Goal: Task Accomplishment & Management: Complete application form

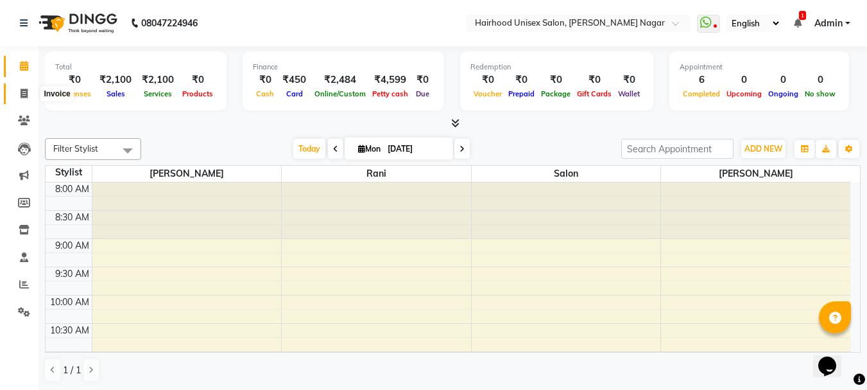
click at [17, 87] on span at bounding box center [24, 94] width 22 height 15
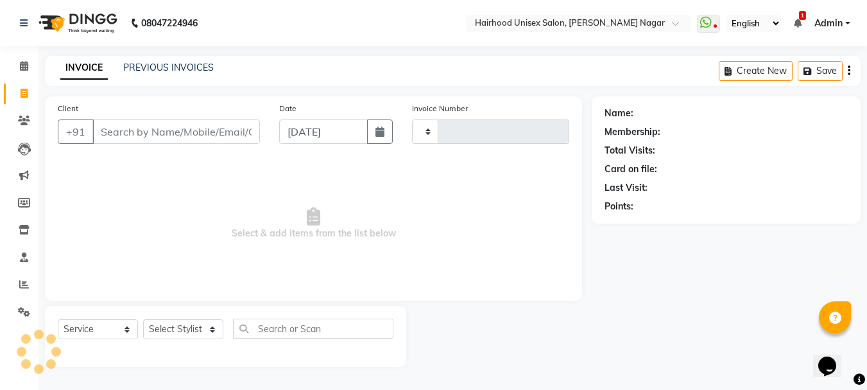
click at [21, 91] on icon at bounding box center [24, 94] width 7 height 10
select select "service"
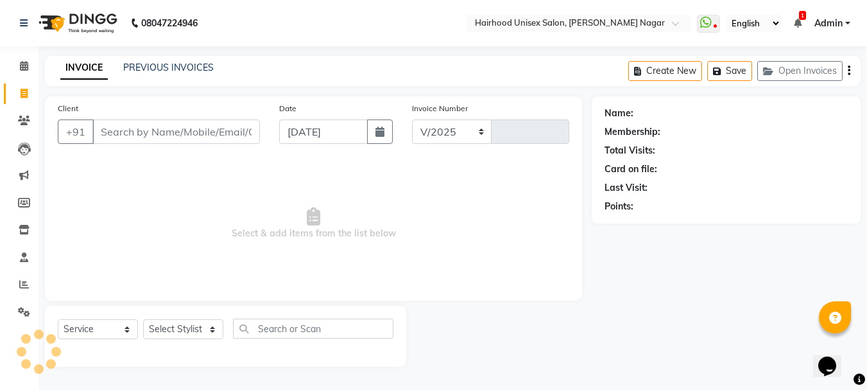
click at [118, 132] on input "Client" at bounding box center [176, 131] width 168 height 24
select select "754"
type input "0958"
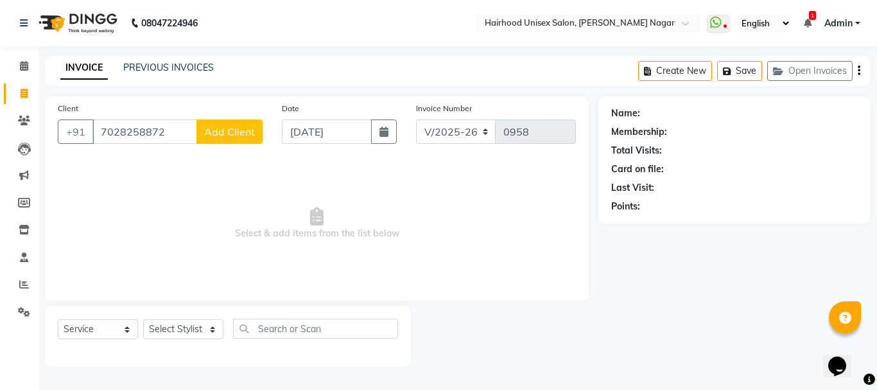
type input "7028258872"
click at [240, 122] on button "Add Client" at bounding box center [229, 131] width 66 height 24
select select "22"
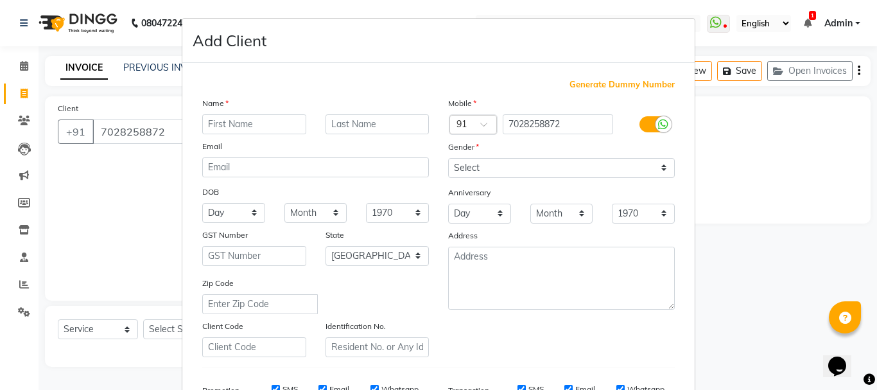
click at [240, 123] on input "text" at bounding box center [254, 124] width 104 height 20
type input "[PERSON_NAME]"
click at [578, 170] on select "Select [DEMOGRAPHIC_DATA] [DEMOGRAPHIC_DATA] Other Prefer Not To Say" at bounding box center [561, 168] width 227 height 20
select select "[DEMOGRAPHIC_DATA]"
click at [448, 158] on select "Select [DEMOGRAPHIC_DATA] [DEMOGRAPHIC_DATA] Other Prefer Not To Say" at bounding box center [561, 168] width 227 height 20
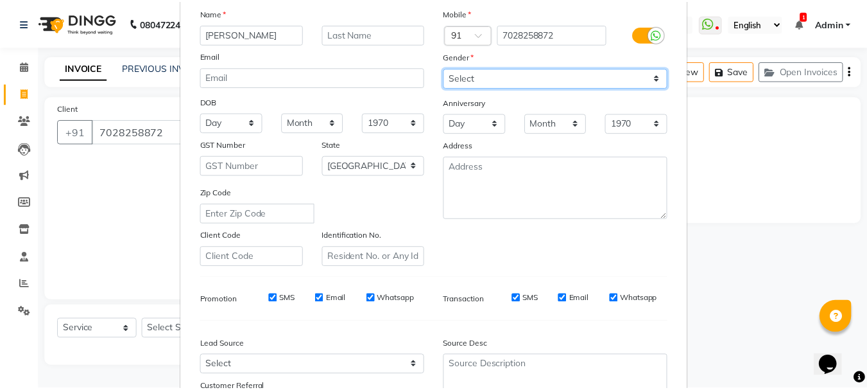
scroll to position [203, 0]
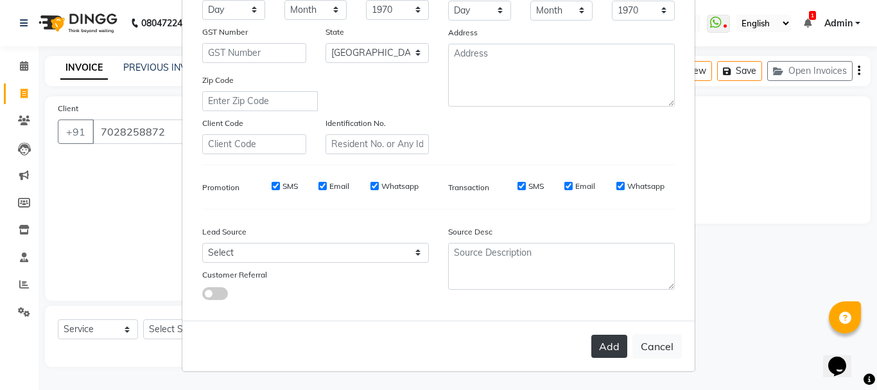
click at [598, 349] on button "Add" at bounding box center [609, 346] width 36 height 23
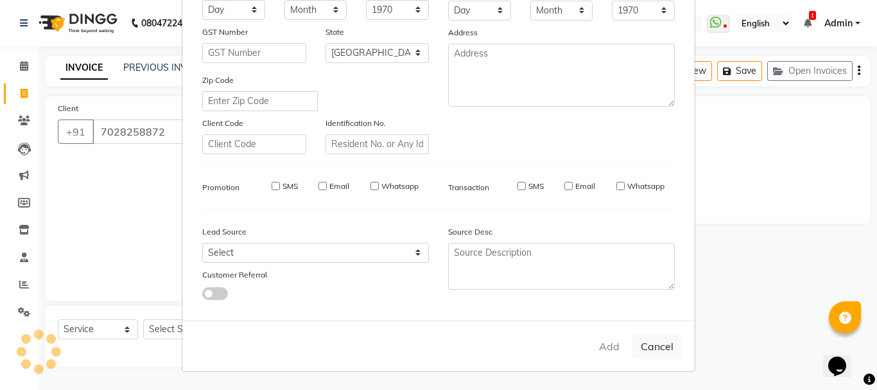
select select
select select "null"
select select
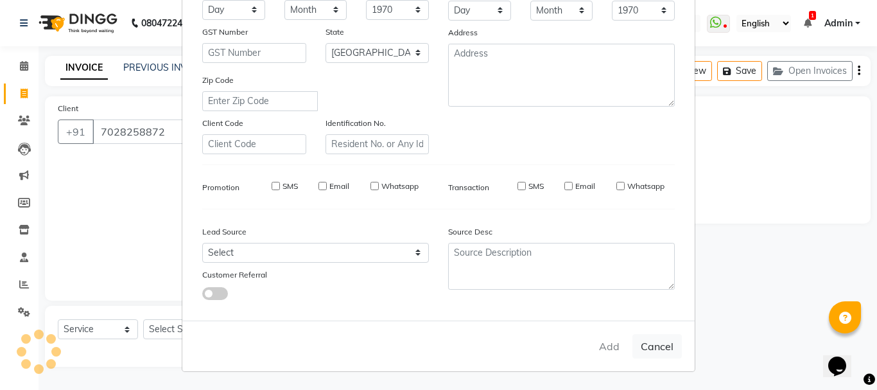
select select
checkbox input "false"
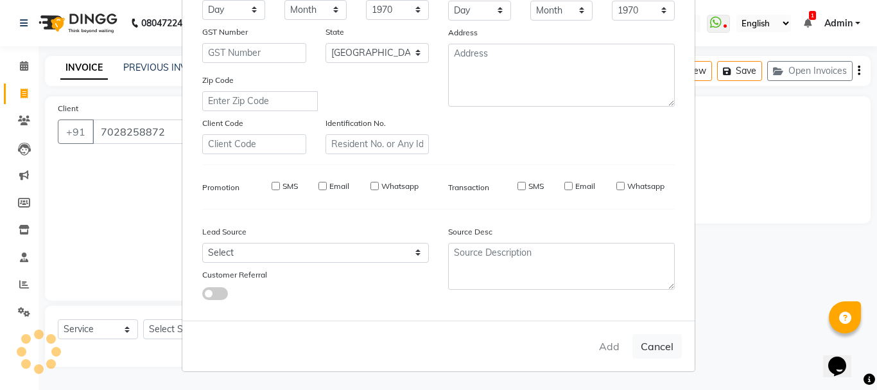
checkbox input "false"
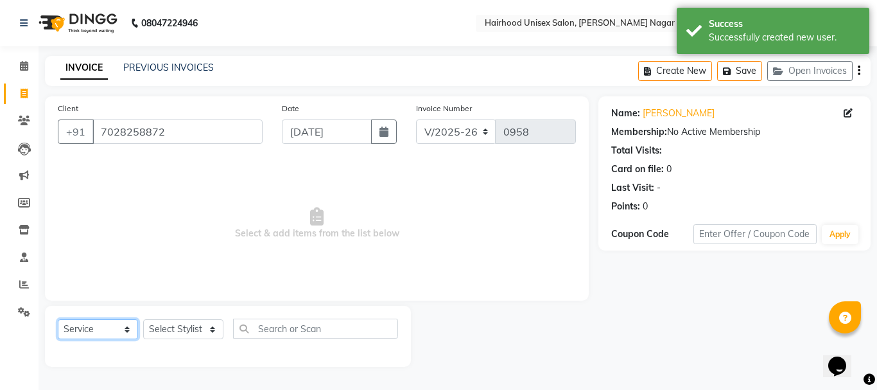
click at [121, 333] on select "Select Service Product Membership Package Voucher Prepaid Gift Card" at bounding box center [98, 329] width 80 height 20
click at [188, 326] on select "Select Stylist [PERSON_NAME] Rani Salon [PERSON_NAME]" at bounding box center [183, 329] width 80 height 20
click at [143, 319] on select "Select Stylist [PERSON_NAME] Rani Salon [PERSON_NAME]" at bounding box center [183, 329] width 80 height 20
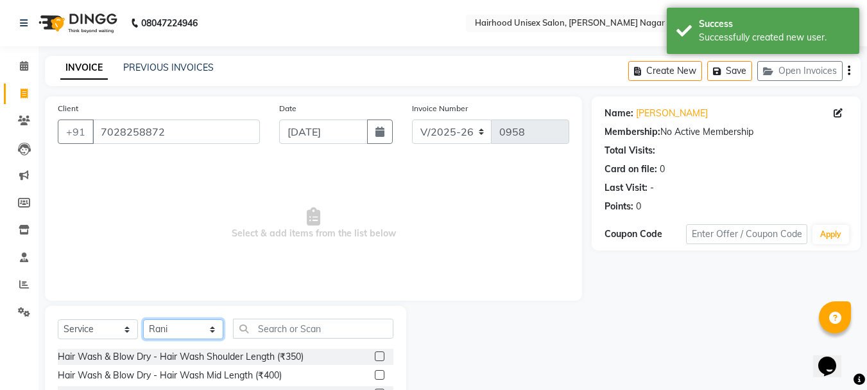
click at [177, 331] on select "Select Stylist [PERSON_NAME] Rani Salon [PERSON_NAME]" at bounding box center [183, 329] width 80 height 20
select select "12325"
click at [143, 319] on select "Select Stylist [PERSON_NAME] Rani Salon [PERSON_NAME]" at bounding box center [183, 329] width 80 height 20
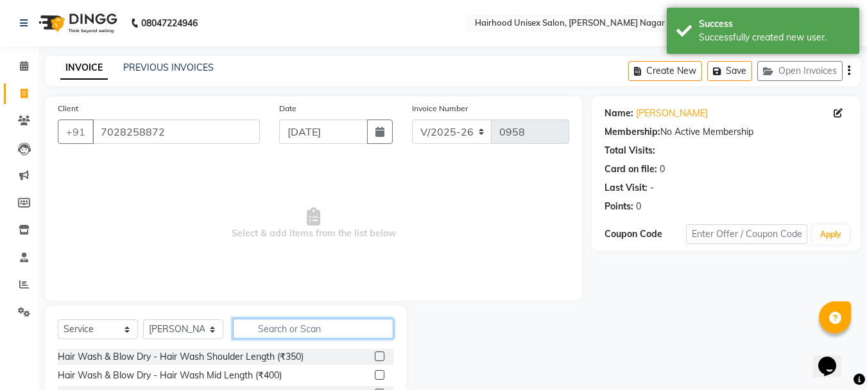
click at [306, 333] on input "text" at bounding box center [313, 328] width 161 height 20
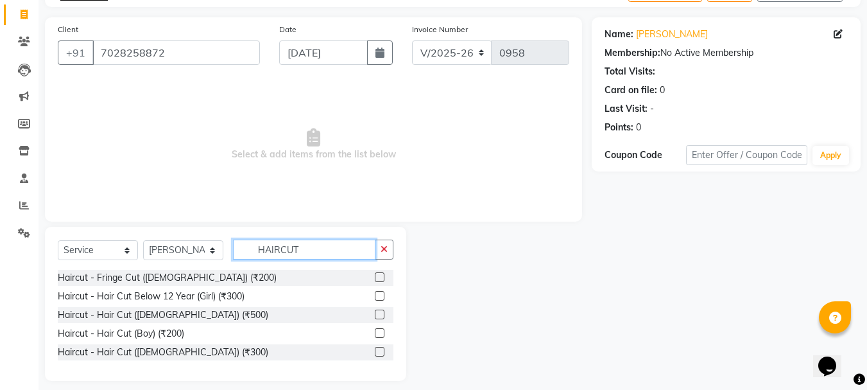
scroll to position [89, 0]
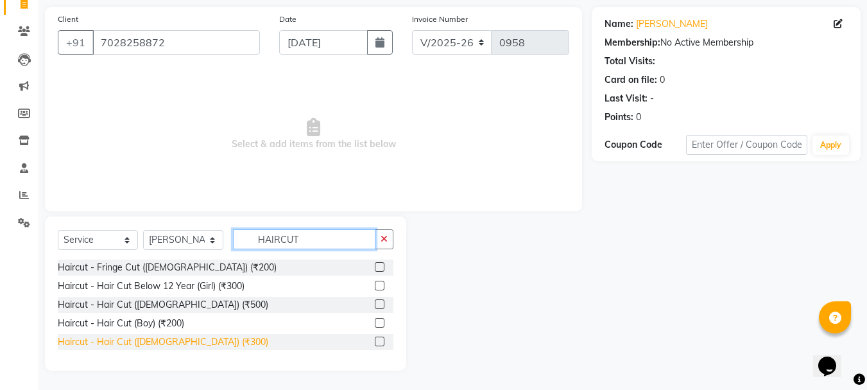
type input "HAIRCUT"
click at [185, 340] on div "Haircut - Hair Cut ([DEMOGRAPHIC_DATA]) (₹300)" at bounding box center [163, 341] width 211 height 13
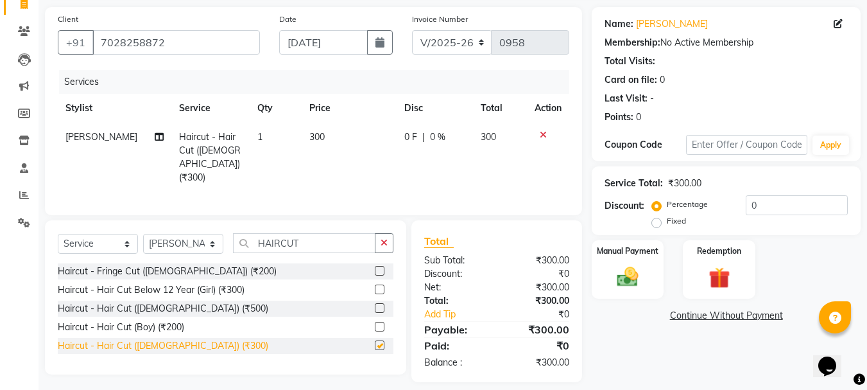
checkbox input "false"
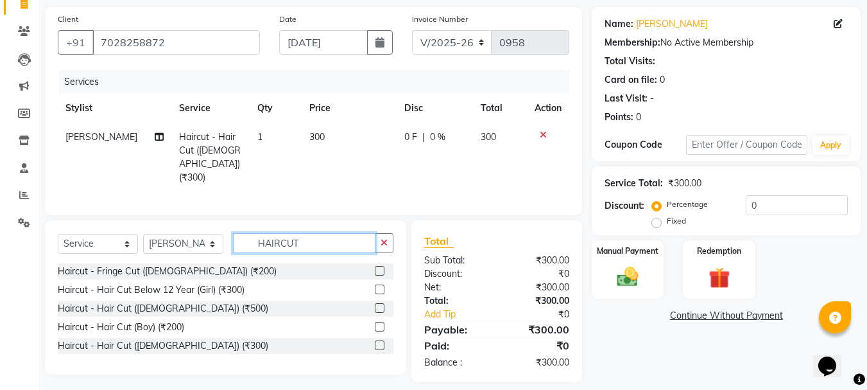
click at [334, 244] on input "HAIRCUT" at bounding box center [304, 243] width 143 height 20
type input "H"
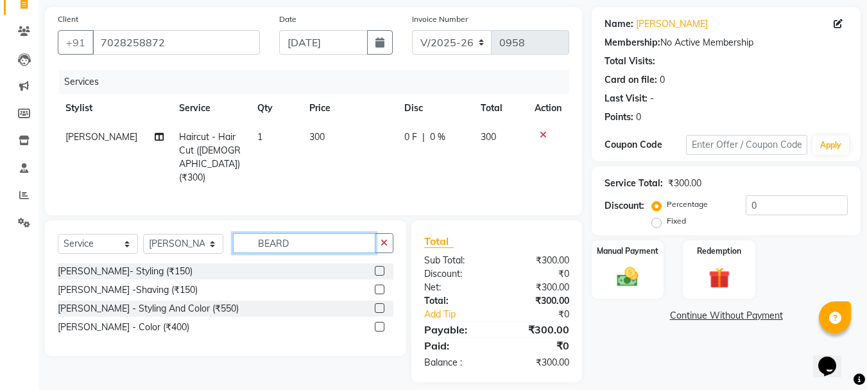
type input "BEARD"
click at [202, 266] on div "[PERSON_NAME]- Styling (₹150)" at bounding box center [226, 271] width 336 height 16
click at [203, 268] on div "[PERSON_NAME]- Styling (₹150)" at bounding box center [226, 271] width 336 height 16
click at [211, 268] on div "[PERSON_NAME]- Styling (₹150)" at bounding box center [226, 271] width 336 height 16
click at [213, 266] on div "[PERSON_NAME]- Styling (₹150)" at bounding box center [226, 271] width 336 height 16
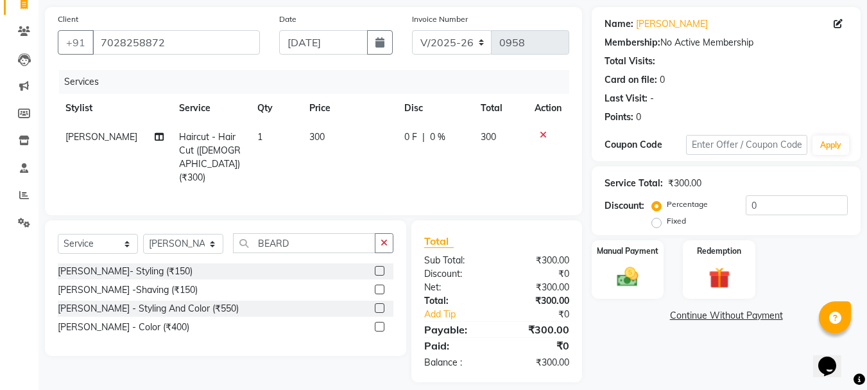
click at [381, 266] on label at bounding box center [380, 271] width 10 height 10
click at [381, 267] on input "checkbox" at bounding box center [379, 271] width 8 height 8
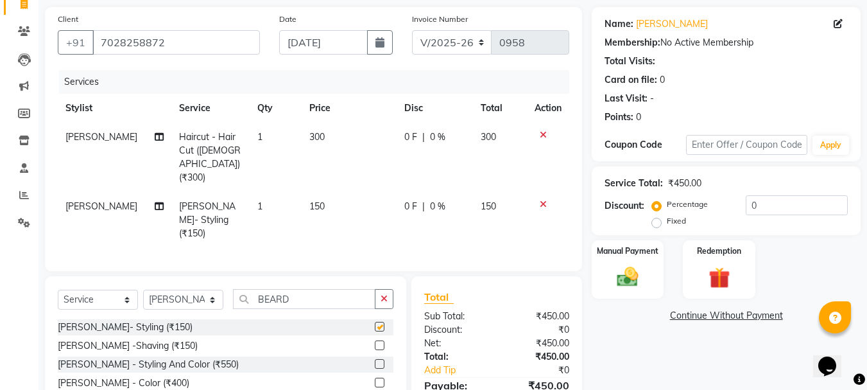
checkbox input "false"
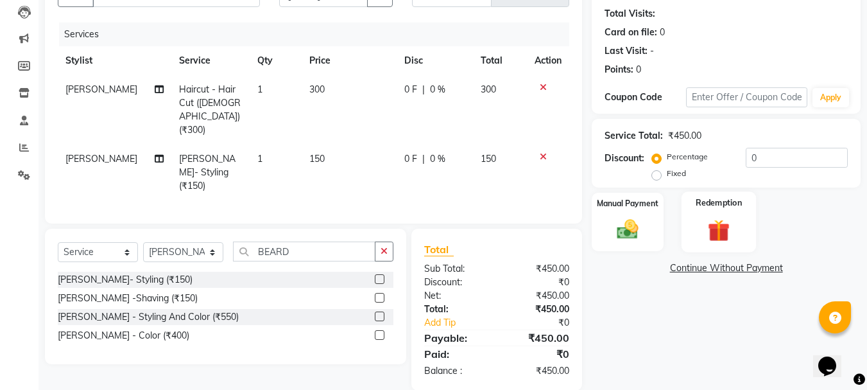
scroll to position [139, 0]
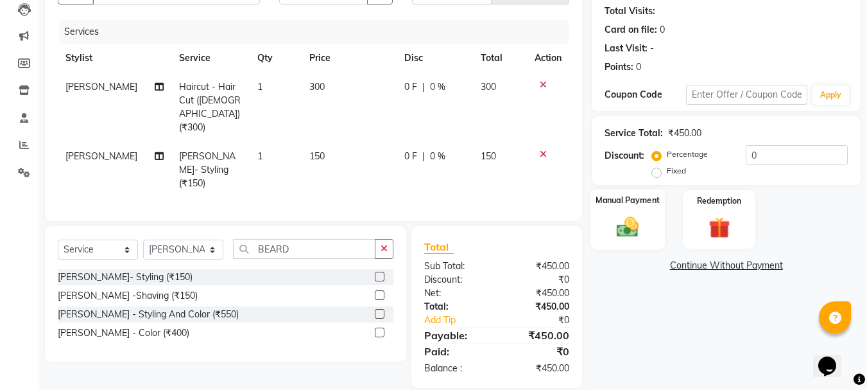
click at [624, 220] on img at bounding box center [628, 227] width 36 height 26
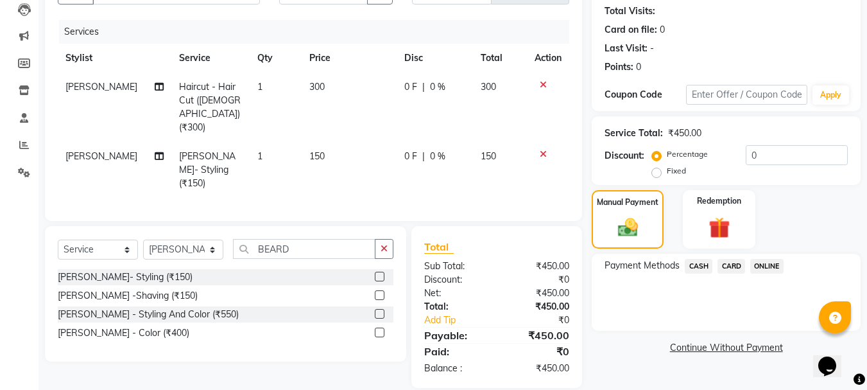
click at [762, 265] on span "ONLINE" at bounding box center [767, 266] width 33 height 15
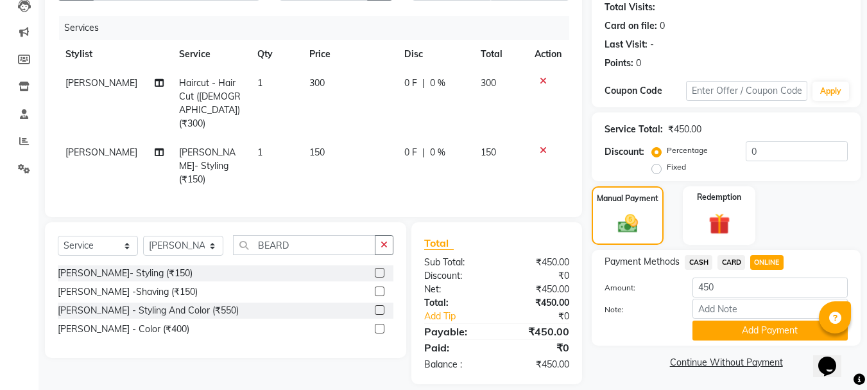
scroll to position [144, 0]
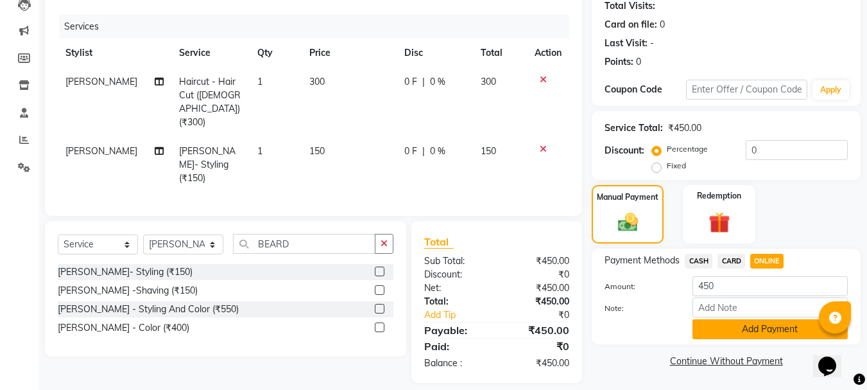
click at [752, 329] on button "Add Payment" at bounding box center [770, 329] width 155 height 20
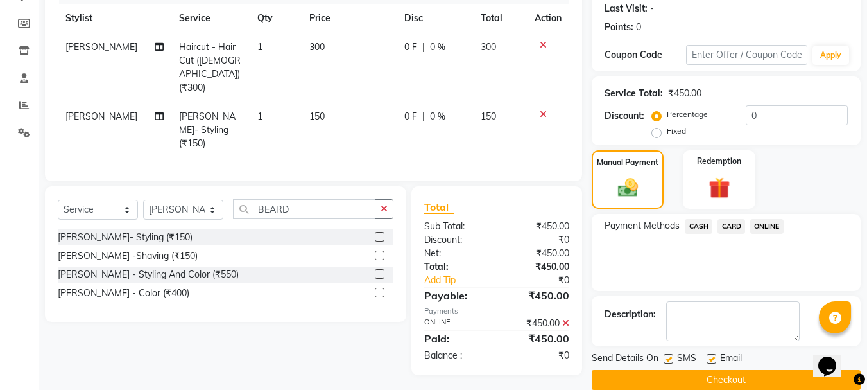
scroll to position [198, 0]
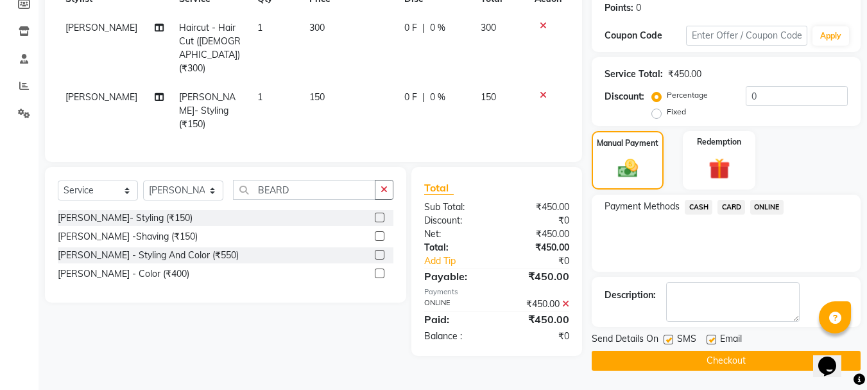
click at [771, 205] on span "ONLINE" at bounding box center [767, 207] width 33 height 15
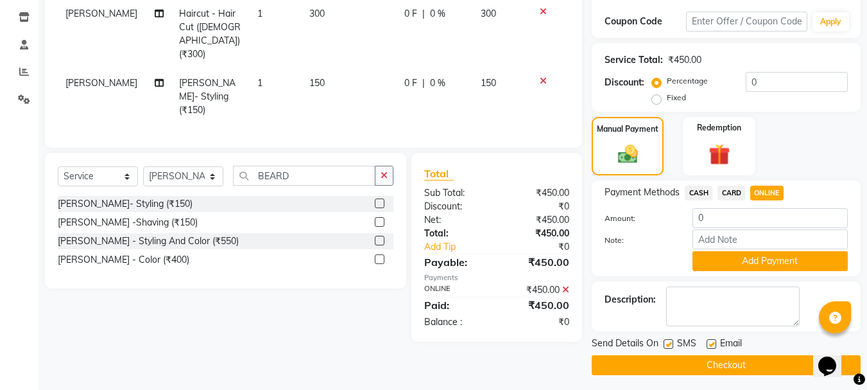
scroll to position [217, 0]
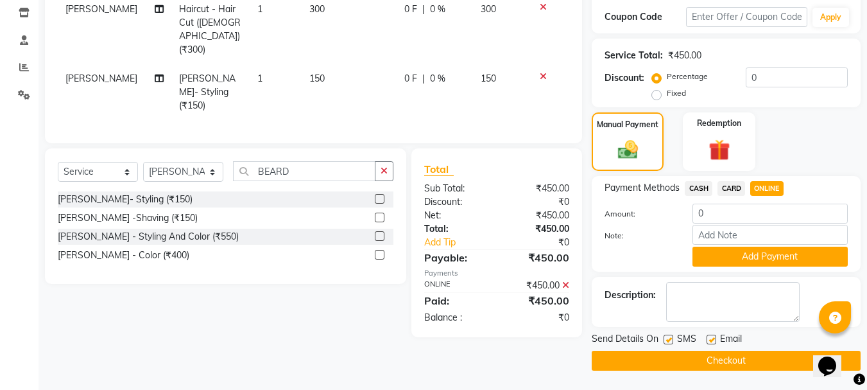
click at [714, 360] on button "Checkout" at bounding box center [726, 361] width 269 height 20
